Goal: Information Seeking & Learning: Find specific fact

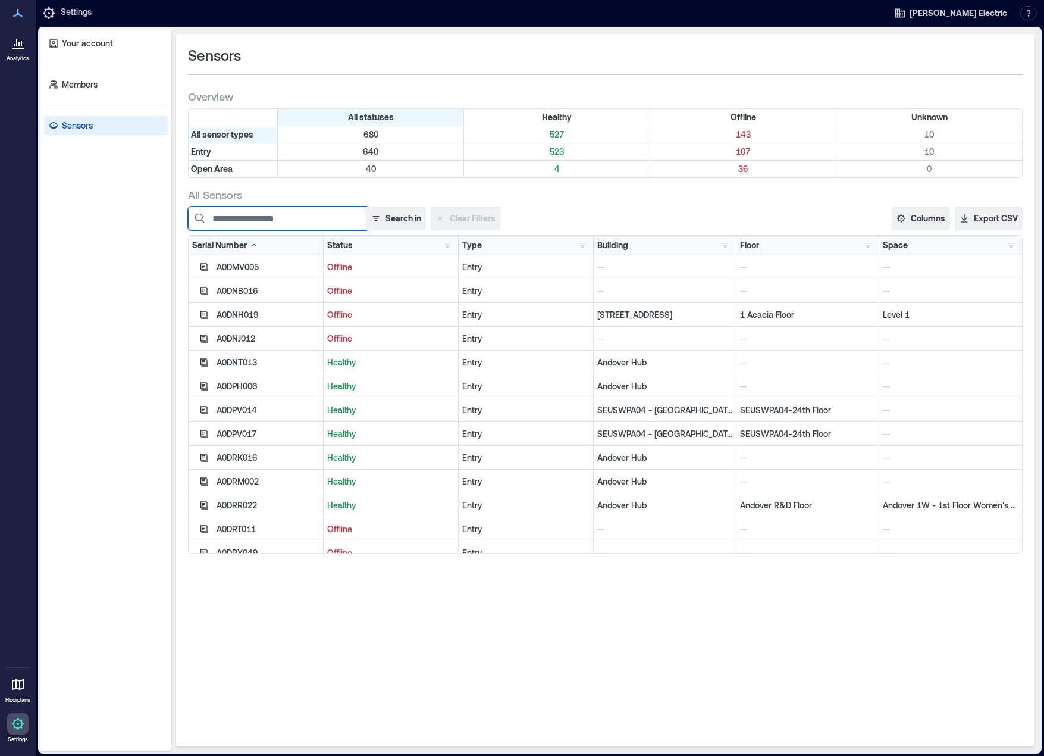
click at [271, 216] on input at bounding box center [277, 218] width 179 height 24
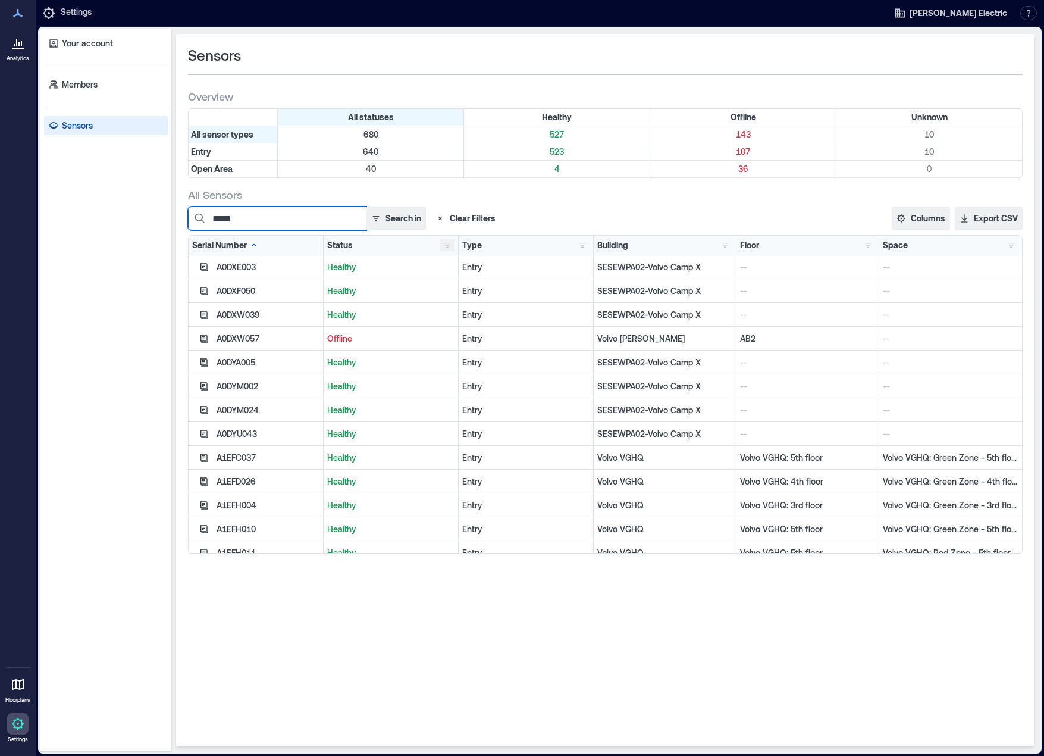
type input "*****"
click at [449, 243] on button "button" at bounding box center [447, 245] width 14 height 12
click at [456, 285] on div "Offline 143" at bounding box center [489, 289] width 84 height 12
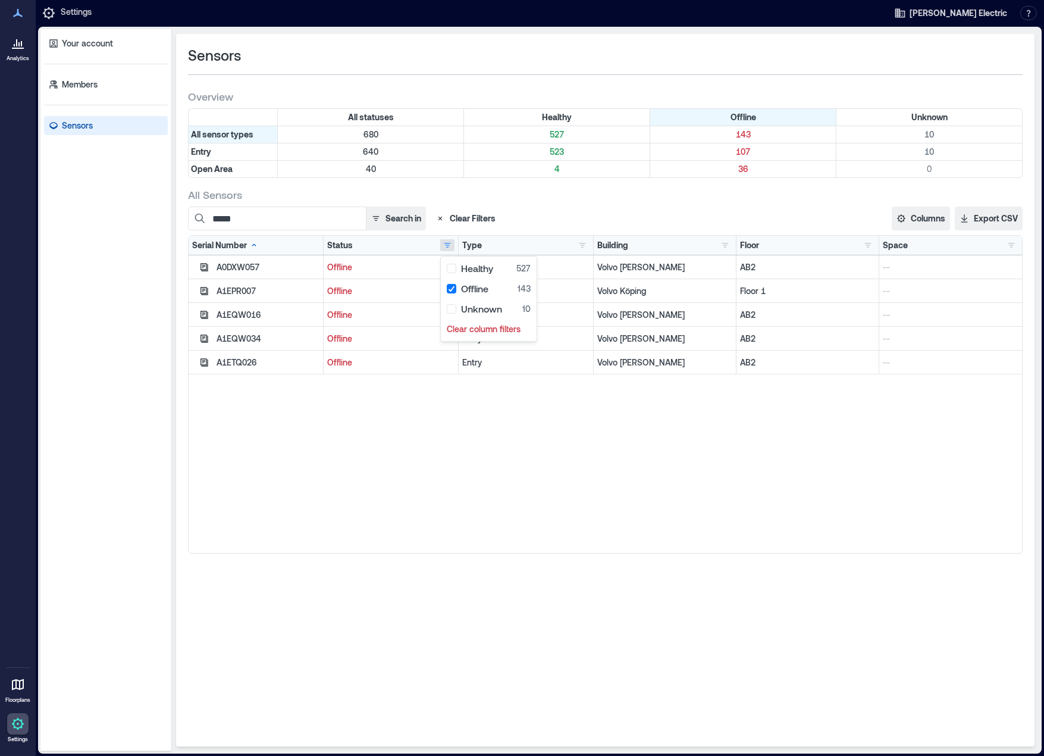
click at [413, 431] on div "A0DXW057 Offline Entry Volvo [PERSON_NAME] AB2 -- A1EPR007 Offline Entry Volvo …" at bounding box center [606, 404] width 834 height 298
click at [434, 481] on div "A0DXW057 Offline Entry Volvo [PERSON_NAME] AB2 -- A1EPR007 Offline Entry Volvo …" at bounding box center [606, 404] width 834 height 298
click at [22, 49] on icon at bounding box center [18, 43] width 14 height 14
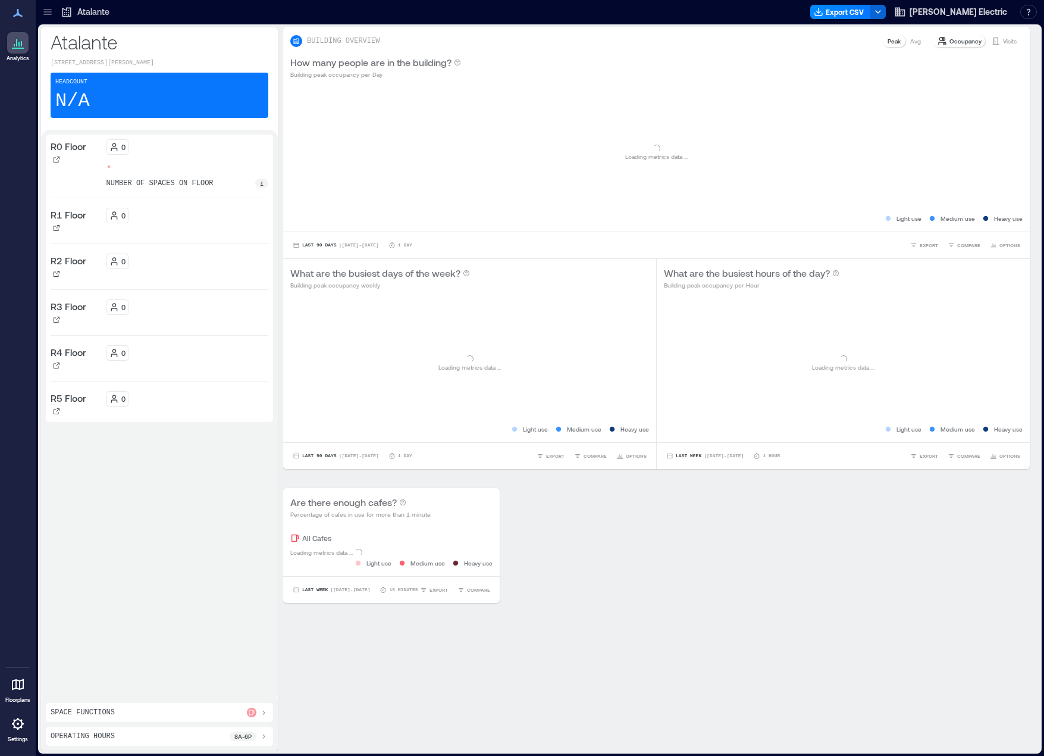
click at [49, 11] on icon at bounding box center [48, 12] width 12 height 12
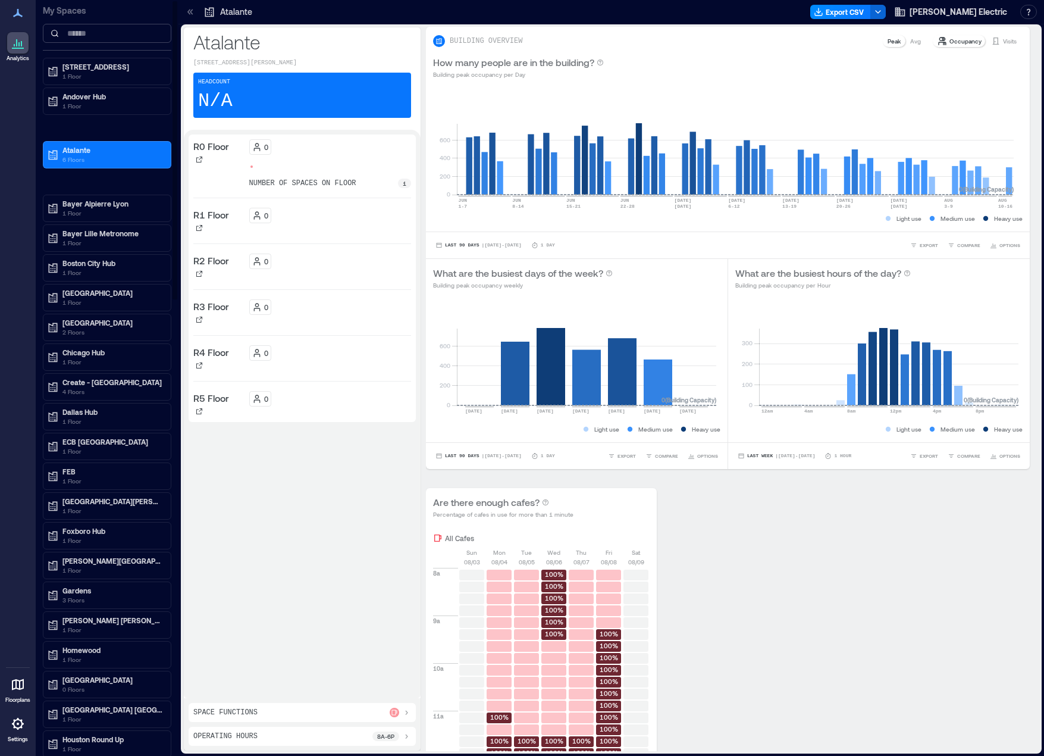
click at [85, 36] on input at bounding box center [107, 33] width 129 height 19
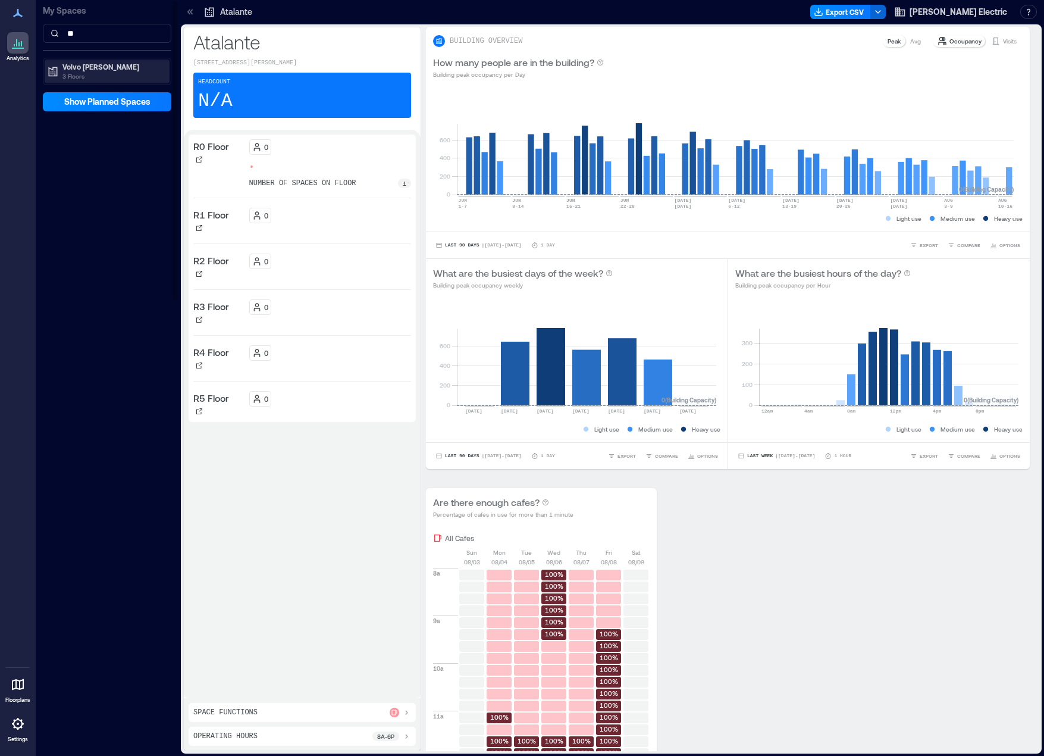
type input "**"
click at [82, 63] on p "Volvo [PERSON_NAME]" at bounding box center [112, 67] width 100 height 10
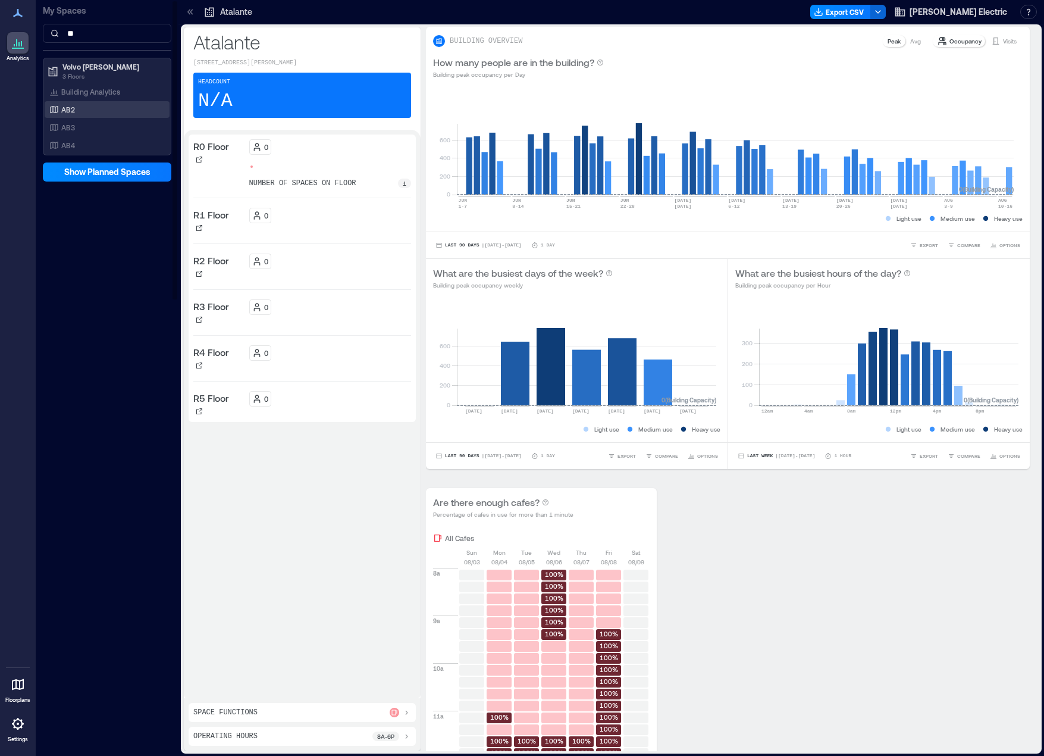
click at [70, 111] on p "AB2" at bounding box center [68, 110] width 14 height 10
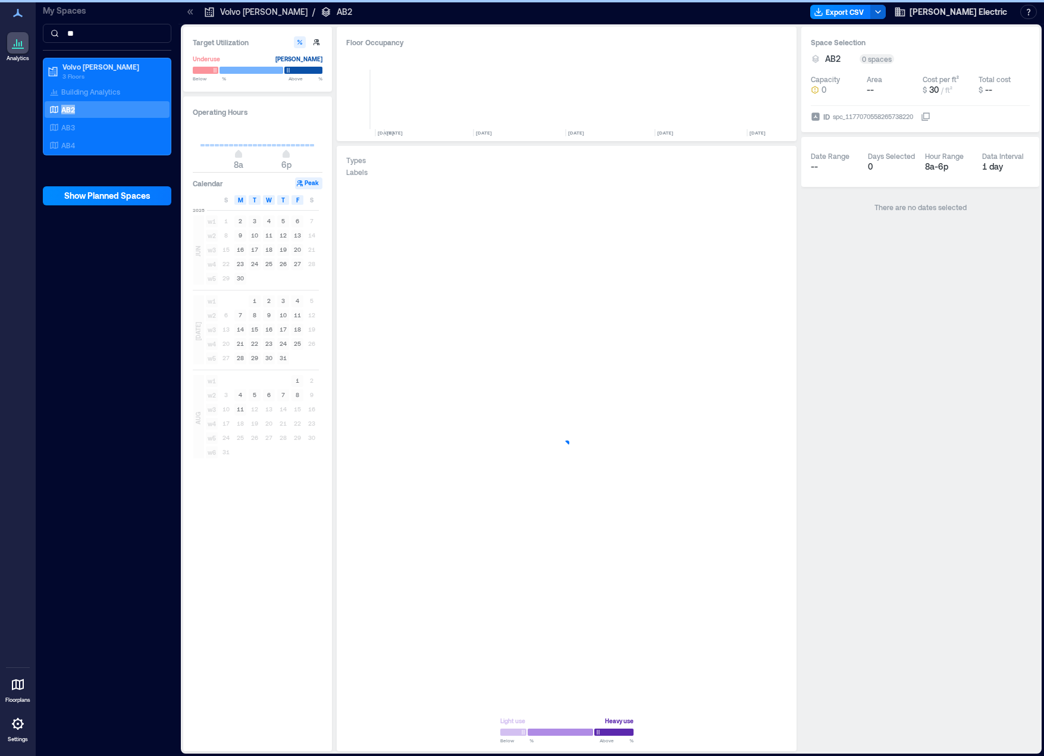
scroll to position [0, 1715]
click at [768, 687] on icon "button" at bounding box center [770, 689] width 11 height 12
click at [769, 627] on icon "button" at bounding box center [770, 626] width 14 height 14
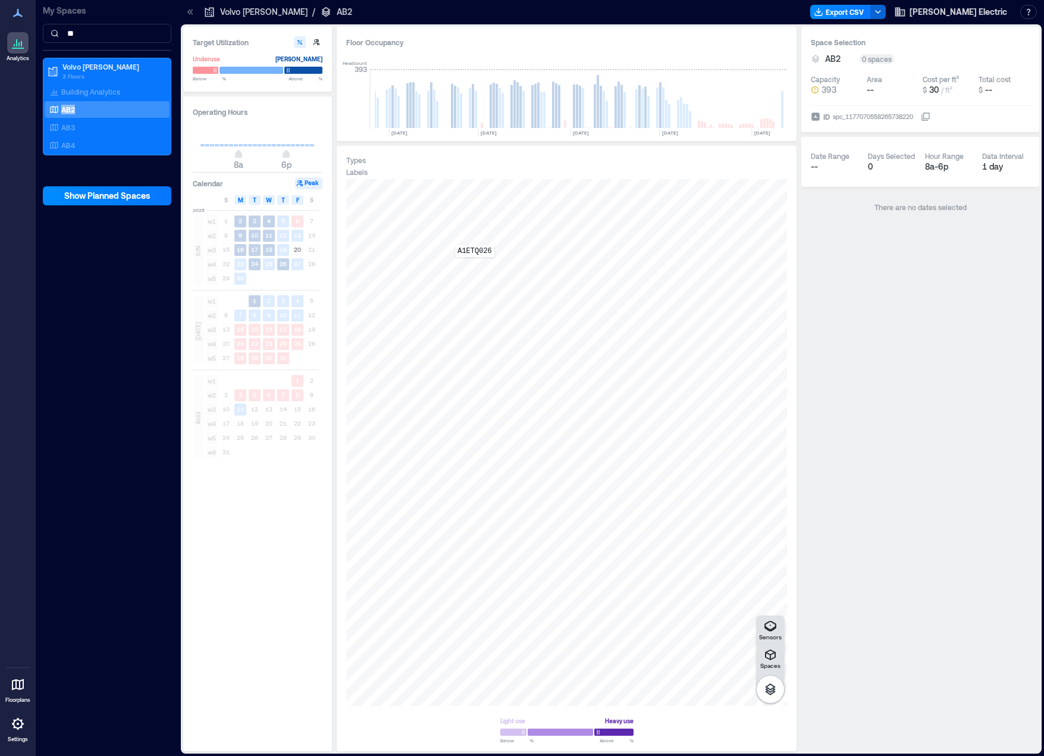
click at [475, 265] on div "A1ETQ026" at bounding box center [566, 442] width 441 height 527
click at [672, 190] on span "Details" at bounding box center [671, 192] width 27 height 12
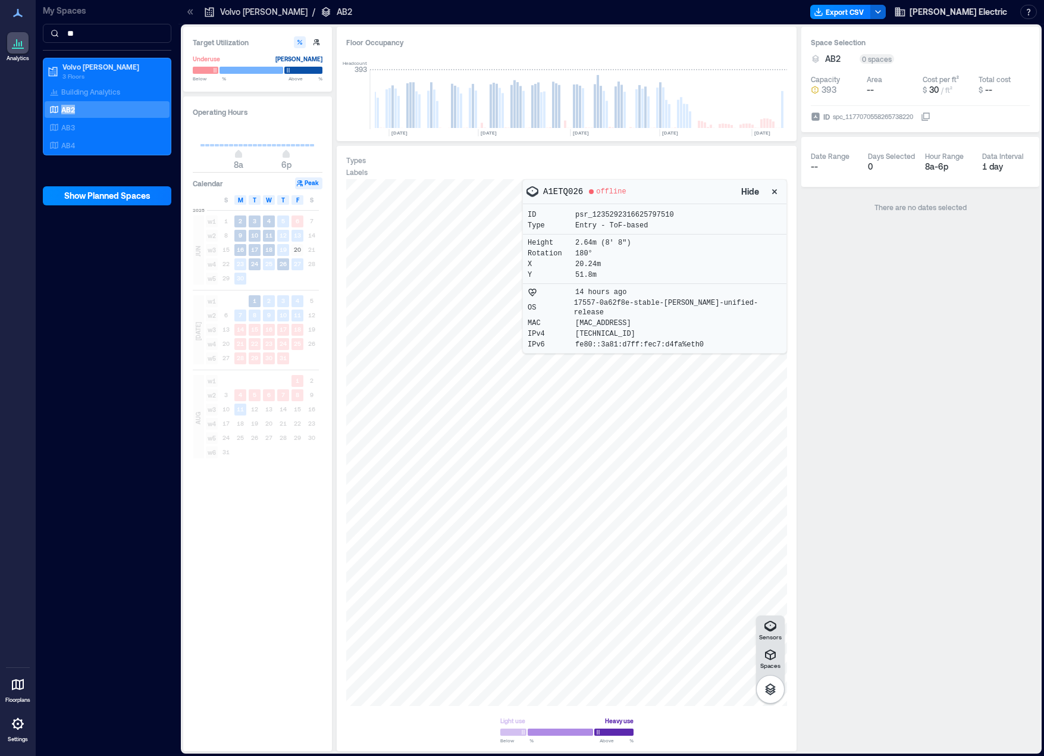
click at [561, 192] on p "A1ETQ026" at bounding box center [563, 192] width 40 height 12
copy p "A1ETQ026"
drag, startPoint x: 937, startPoint y: 324, endPoint x: 941, endPoint y: 309, distance: 16.0
click at [937, 324] on div "Space Selection AB2 0 spaces Capacity 393 Area -- Cost per ft² $ 30 / ft² Total…" at bounding box center [921, 389] width 238 height 724
